Goal: Complete application form

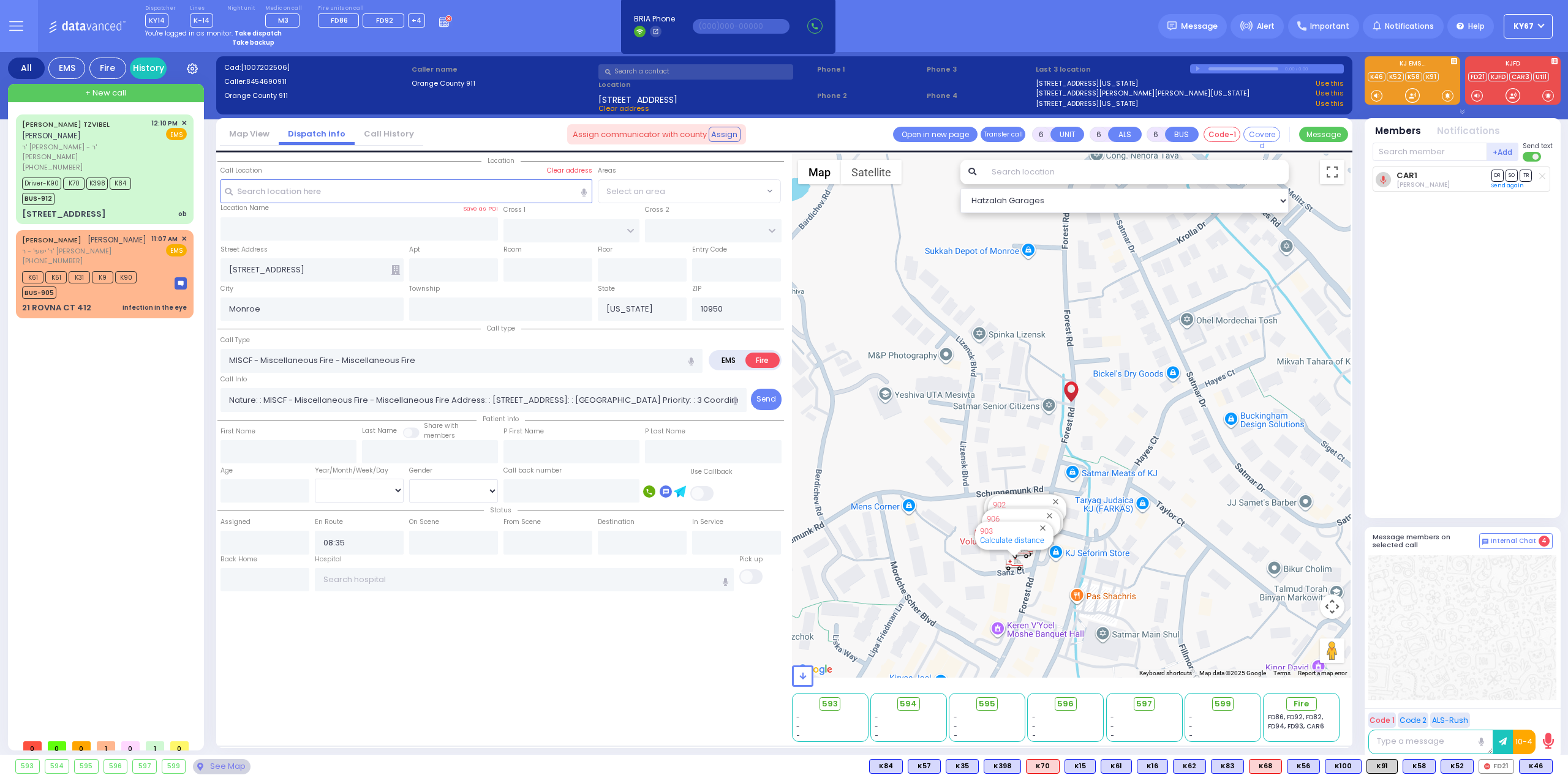
select select
click at [159, 193] on div "Driver-K90 K70 K398 K84 BUS-912" at bounding box center [104, 190] width 165 height 31
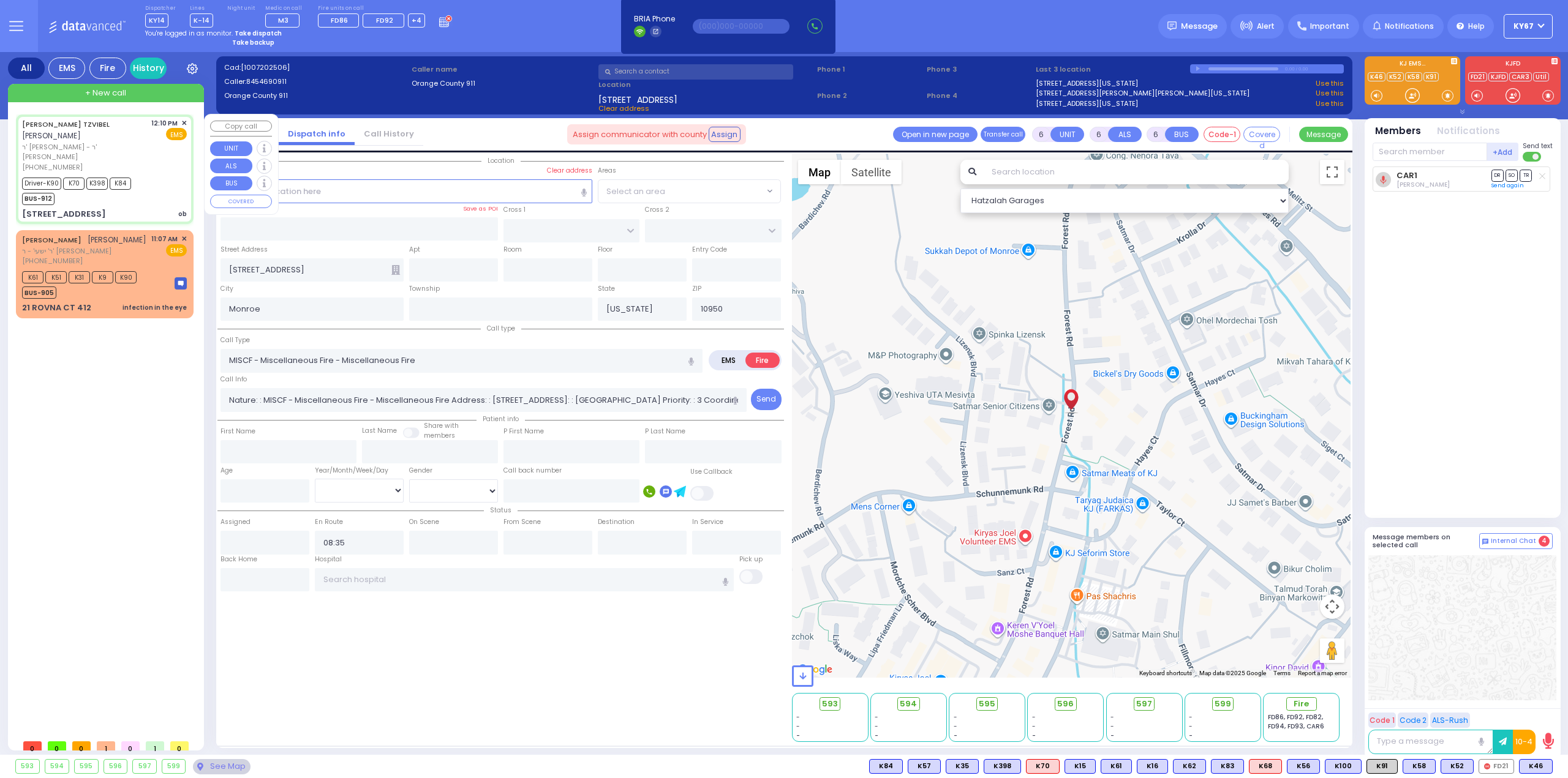
select select
type input "ob"
radio input "true"
type input "[PERSON_NAME]"
type input "TZVIBEL"
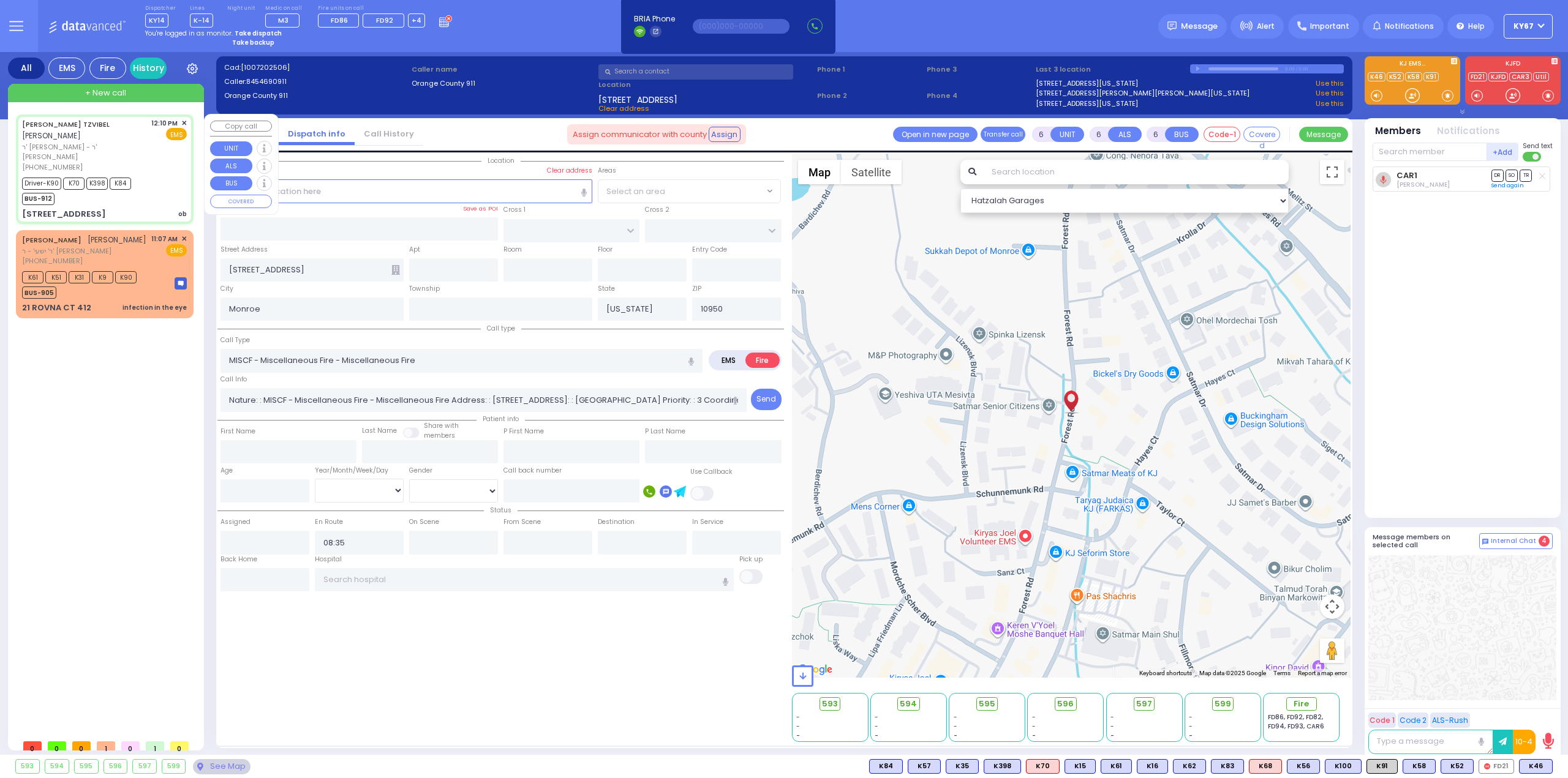
type input "Hindy"
type input "Weiz"
type input "20"
select select "Year"
select select "[DEMOGRAPHIC_DATA]"
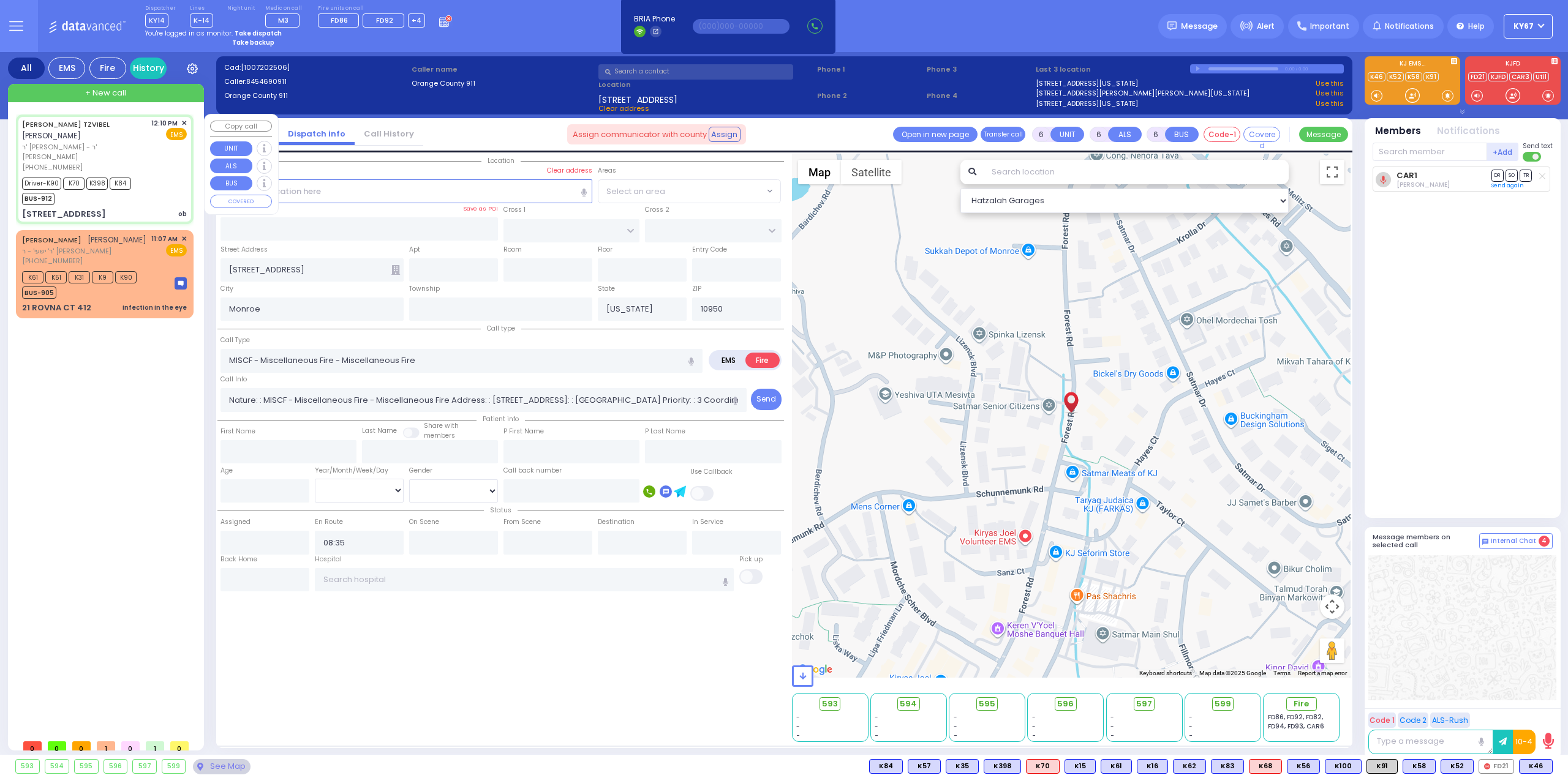
type input "12:10"
type input "12:12"
type input "12:15"
type input "12:33"
type input "12:51"
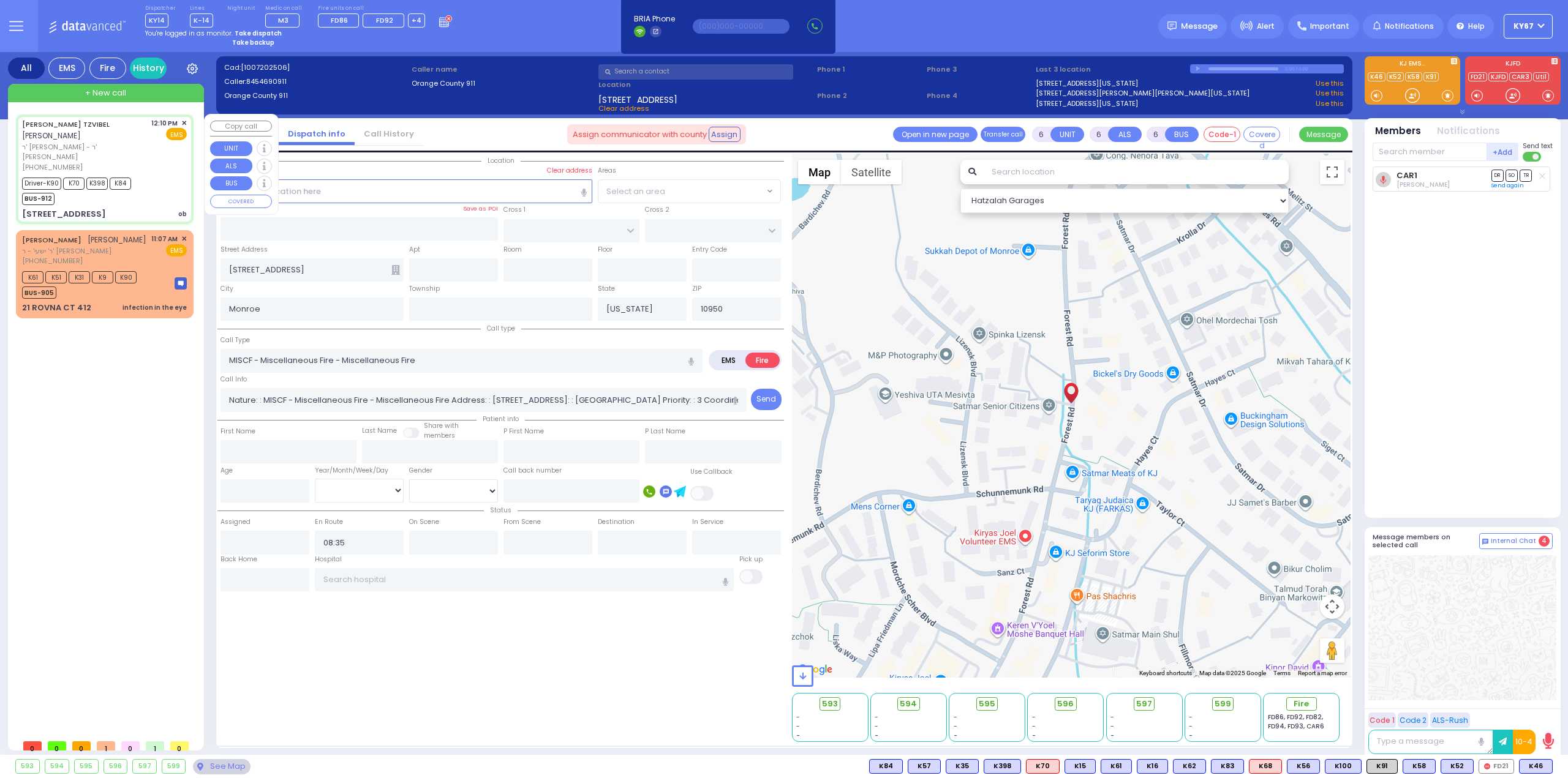
type input "13:01"
type input "[GEOGRAPHIC_DATA] [STREET_ADDRESS][GEOGRAPHIC_DATA] Suffern"
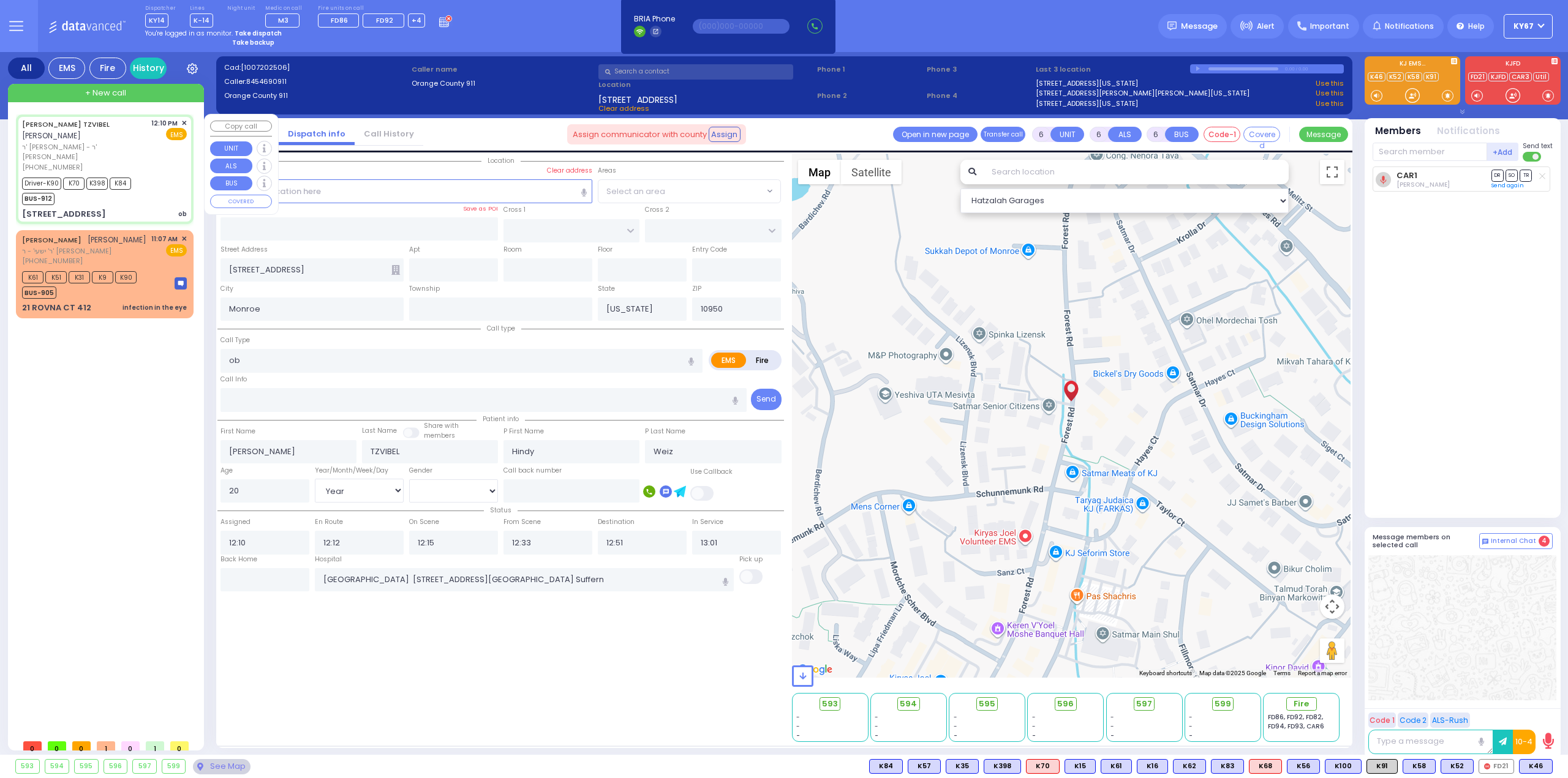
select select "Hatzalah Garages"
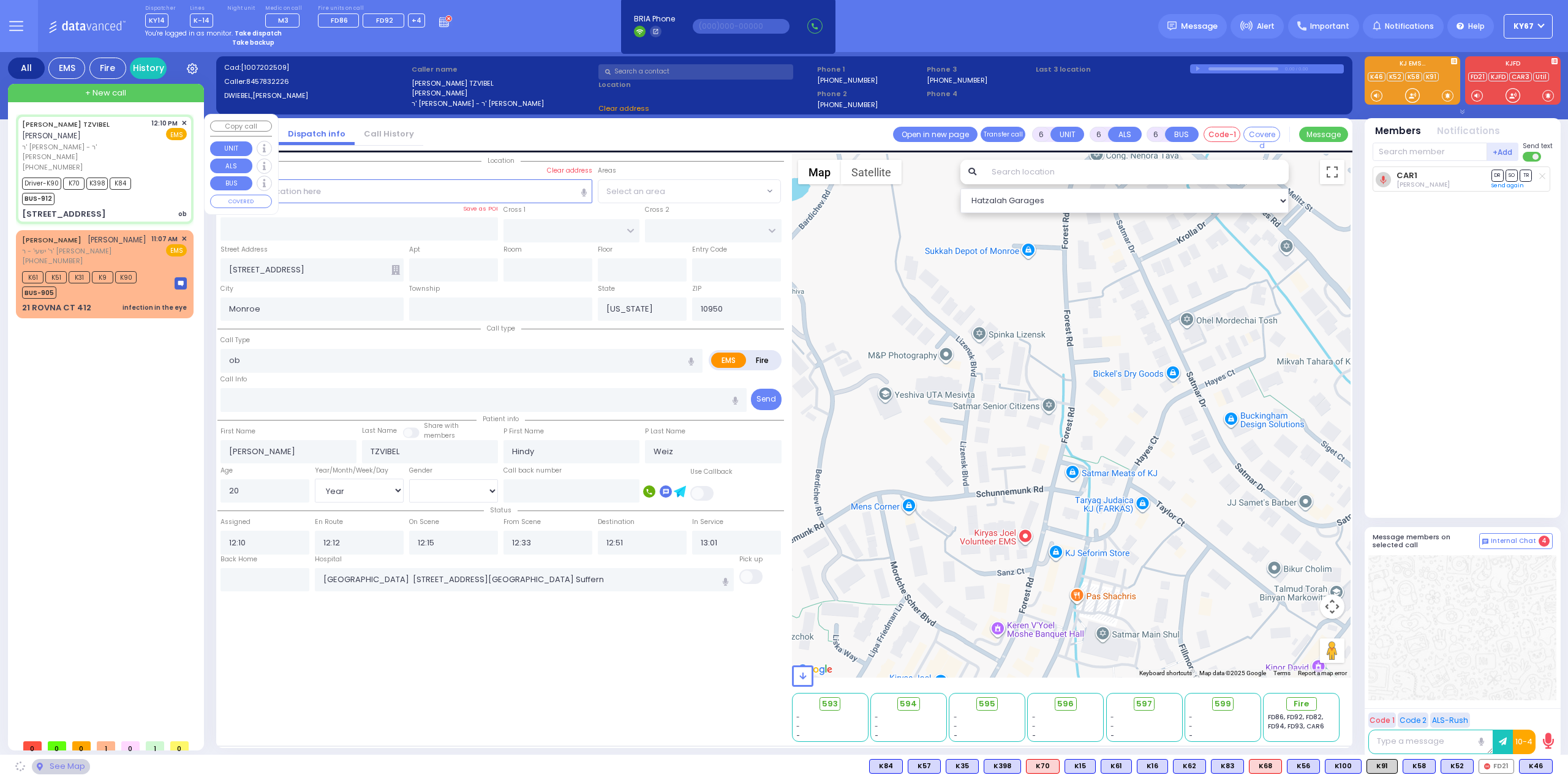
type input "[PERSON_NAME] BLVD"
type input "[STREET_ADDRESS]"
type input "301"
type input "[PERSON_NAME]"
